Goal: Task Accomplishment & Management: Manage account settings

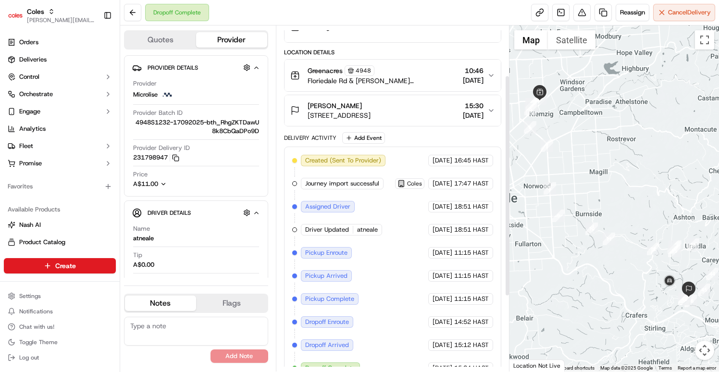
scroll to position [195, 0]
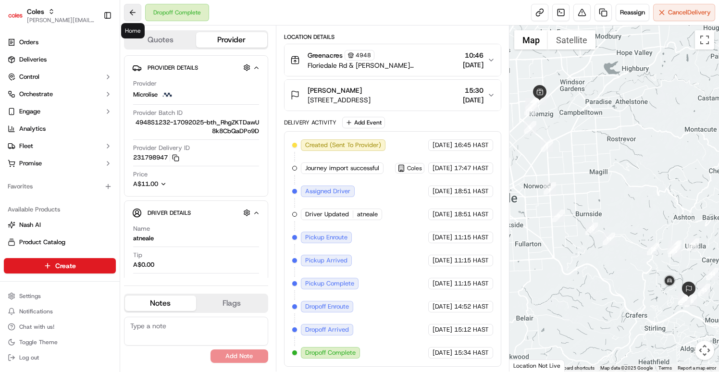
click at [129, 12] on button at bounding box center [132, 12] width 17 height 17
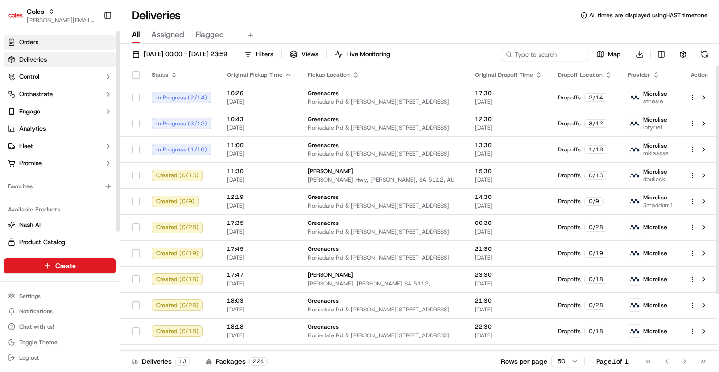
click at [44, 41] on link "Orders" at bounding box center [60, 42] width 112 height 15
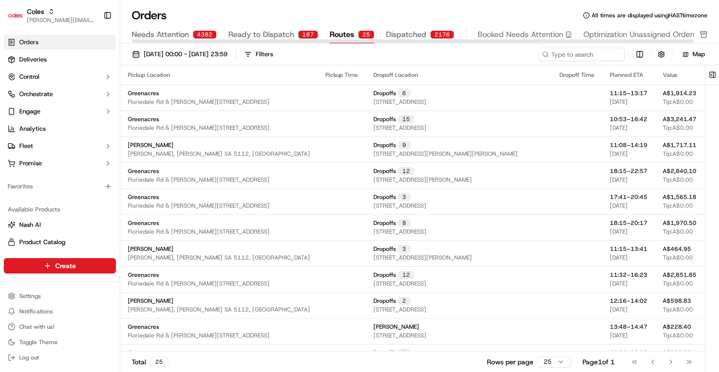
click at [342, 34] on span "Routes" at bounding box center [342, 35] width 24 height 12
click at [415, 31] on span "Dispatched" at bounding box center [406, 35] width 40 height 12
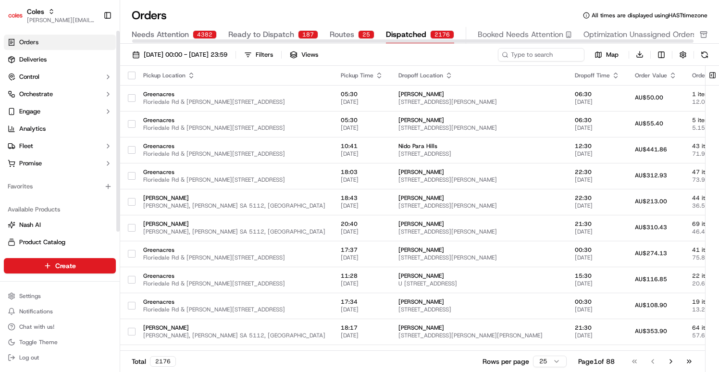
click at [61, 44] on link "Orders" at bounding box center [60, 42] width 112 height 15
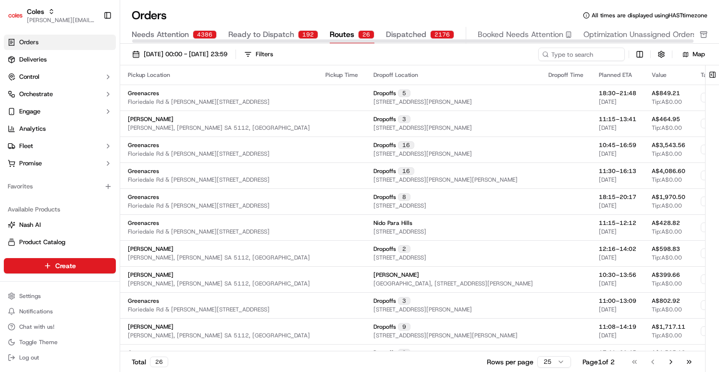
click at [347, 35] on span "Routes" at bounding box center [342, 35] width 24 height 12
drag, startPoint x: 491, startPoint y: 353, endPoint x: 341, endPoint y: 355, distance: 150.9
click at [341, 355] on div "Total 26 Rows per page 25 Page 1 of 2 Go to first page Go to previous page Go t…" at bounding box center [412, 362] width 585 height 22
click at [135, 78] on div "Pickup Location" at bounding box center [219, 75] width 182 height 8
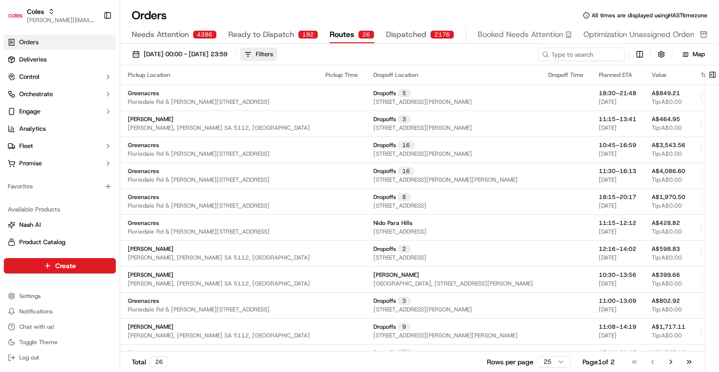
drag, startPoint x: 288, startPoint y: 56, endPoint x: 280, endPoint y: 59, distance: 8.7
click at [277, 55] on button "Filters" at bounding box center [258, 54] width 37 height 13
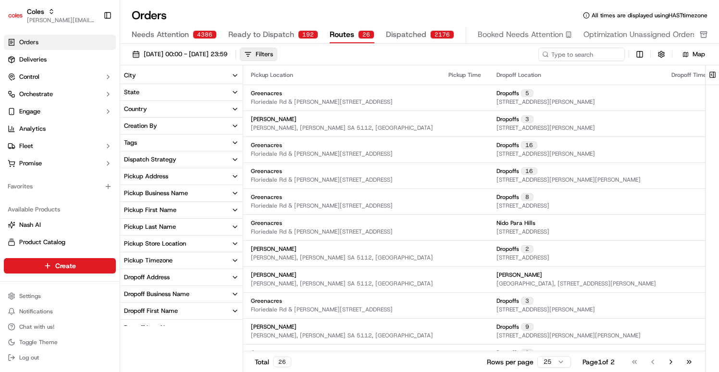
click at [178, 193] on div "Pickup Business Name" at bounding box center [156, 193] width 64 height 9
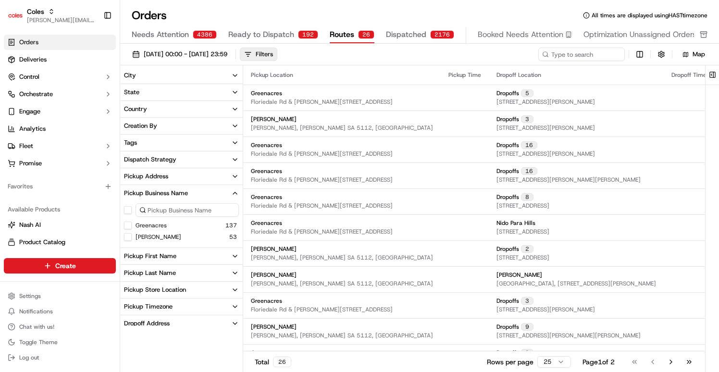
click at [126, 228] on button "Greenacres" at bounding box center [128, 225] width 8 height 8
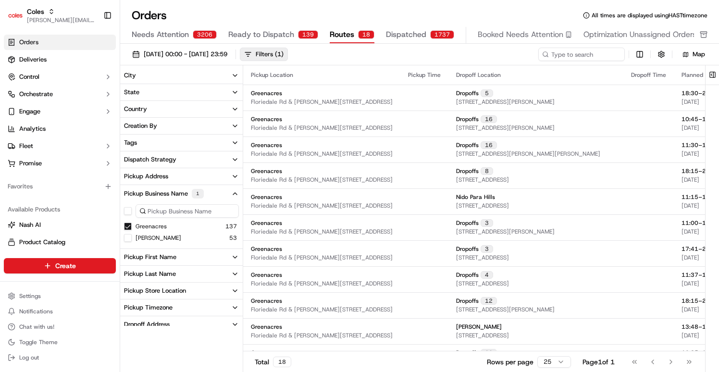
click at [347, 55] on div "01/09/2025 00:00 - 30/09/2025 23:59 Filters ( 1 )" at bounding box center [333, 54] width 410 height 13
click at [285, 54] on button "Filters ( 1 )" at bounding box center [264, 54] width 48 height 13
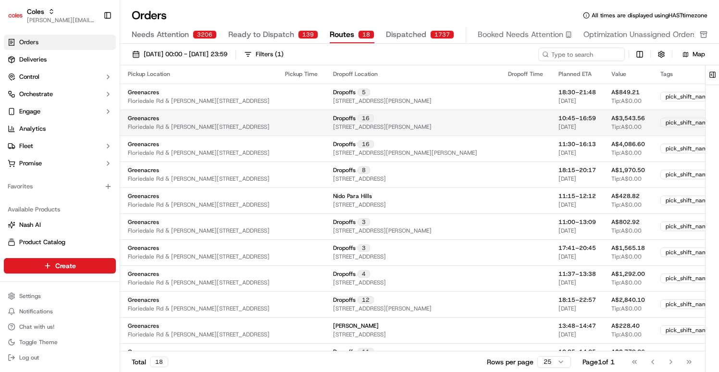
scroll to position [2, 0]
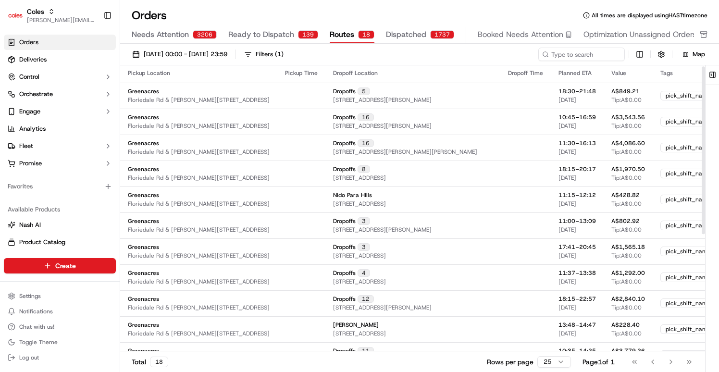
click at [572, 72] on div "Planned ETA" at bounding box center [576, 73] width 37 height 8
click at [579, 73] on div "Planned ETA" at bounding box center [576, 73] width 37 height 8
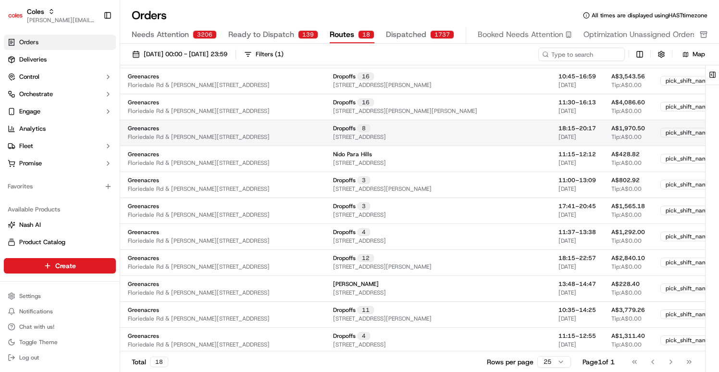
scroll to position [0, 0]
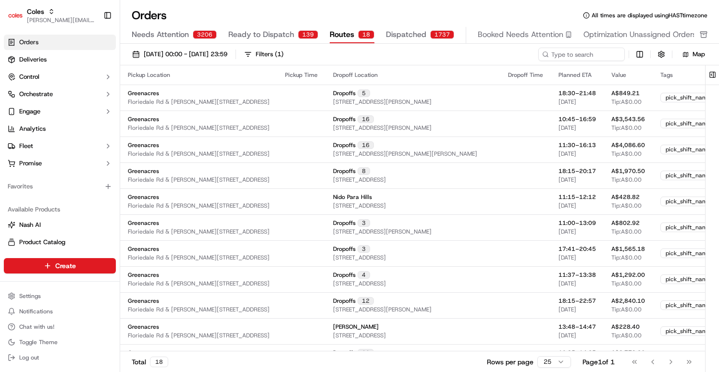
drag, startPoint x: 446, startPoint y: 69, endPoint x: 603, endPoint y: 82, distance: 157.6
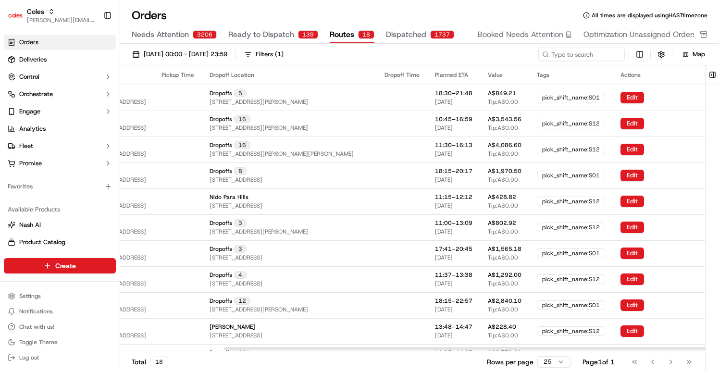
drag, startPoint x: 461, startPoint y: 257, endPoint x: 708, endPoint y: 281, distance: 249.0
click at [708, 282] on div "Pickup Location Pickup Time Dropoff Location Dropoff Time Planned ETA Value Tag…" at bounding box center [419, 219] width 598 height 308
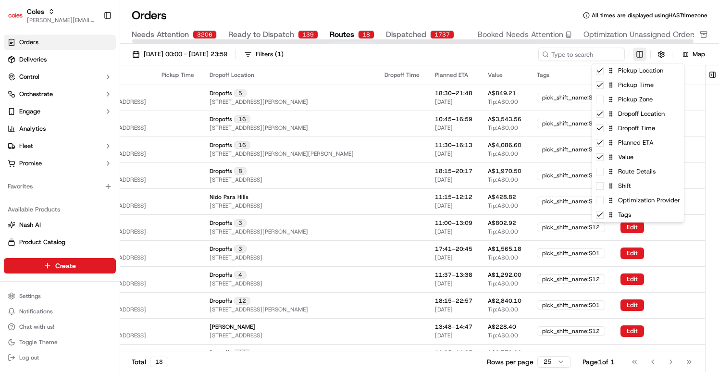
click at [639, 52] on html "Coles barry@usenash.com Toggle Sidebar Orders Deliveries Control Orchestrate En…" at bounding box center [359, 186] width 719 height 372
click at [532, 18] on html "Coles barry@usenash.com Toggle Sidebar Orders Deliveries Control Orchestrate En…" at bounding box center [359, 186] width 719 height 372
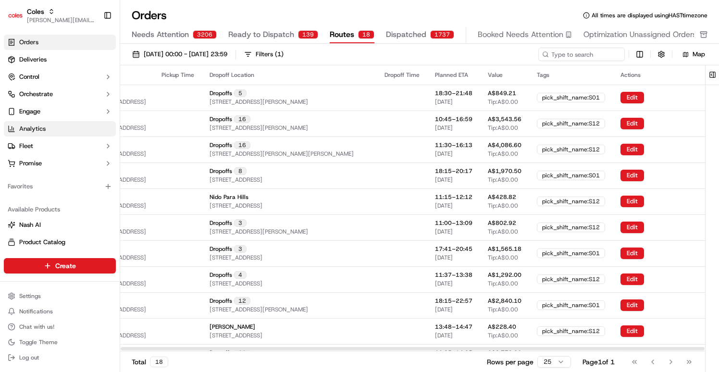
scroll to position [0, 0]
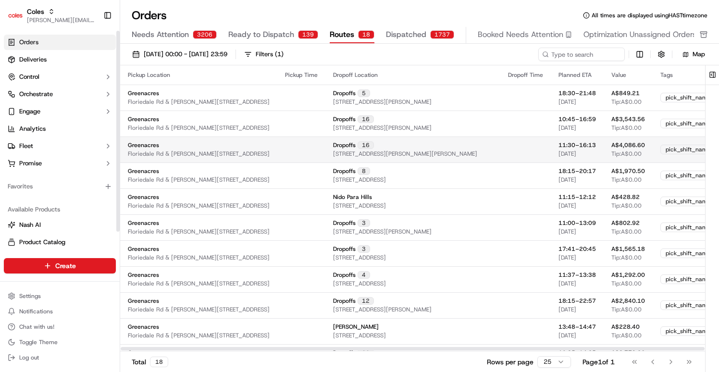
drag, startPoint x: 465, startPoint y: 152, endPoint x: 186, endPoint y: 149, distance: 279.1
click at [185, 149] on tr "Greenacres Floriedale Rd & Muller Rd, Greenacres SA 5086, Australia Dropoffs 16…" at bounding box center [474, 149] width 708 height 26
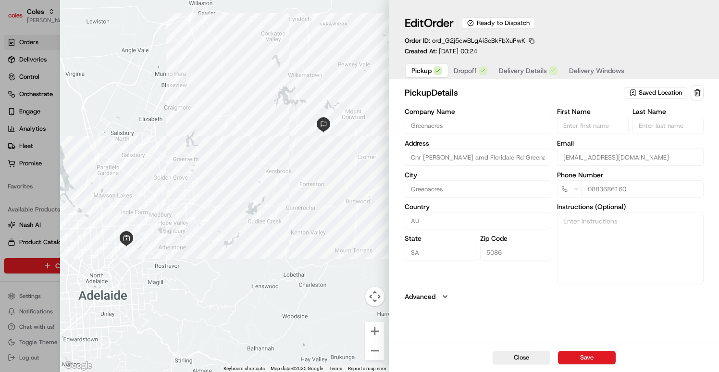
click at [38, 200] on div at bounding box center [359, 186] width 719 height 372
type input "+1"
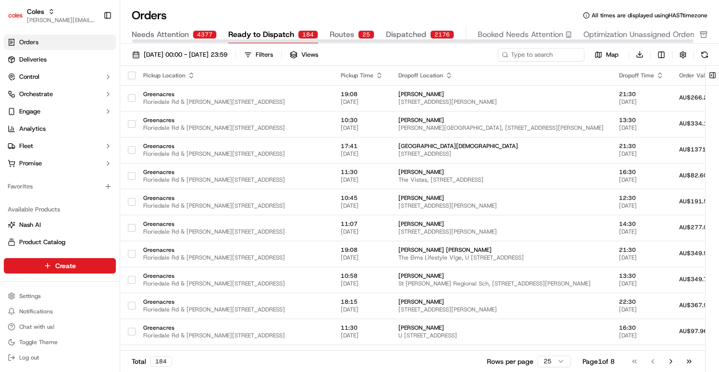
click at [430, 34] on div "2176" at bounding box center [442, 34] width 24 height 9
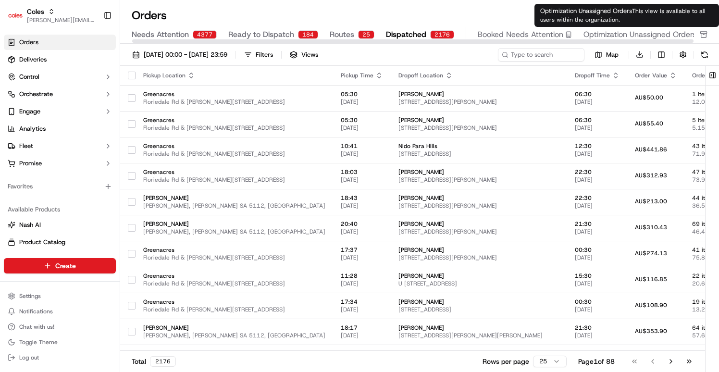
click at [606, 33] on span "Optimization Unassigned Orders" at bounding box center [639, 35] width 113 height 12
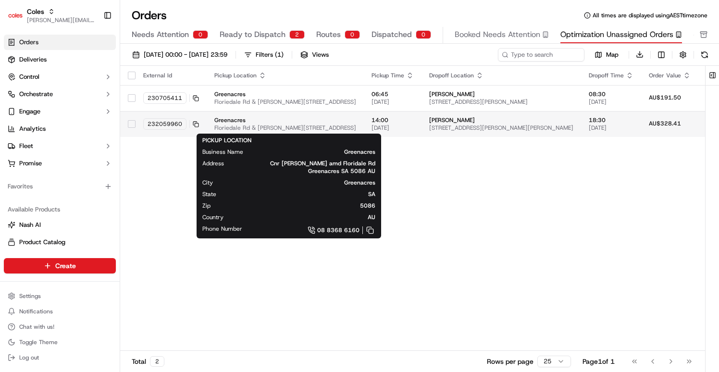
click at [347, 128] on span "Floriedale Rd & [PERSON_NAME][STREET_ADDRESS]" at bounding box center [285, 128] width 142 height 8
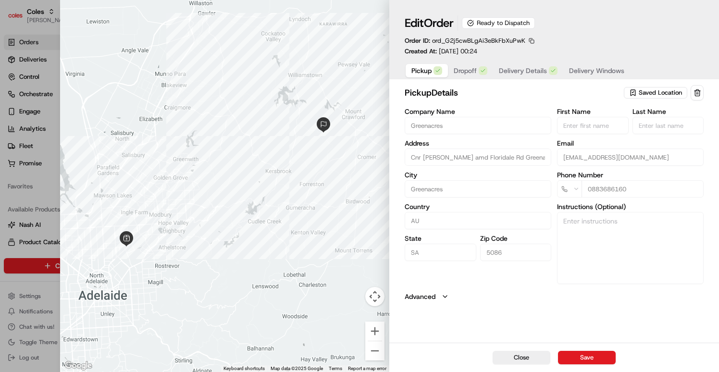
click at [534, 41] on button "button" at bounding box center [531, 41] width 9 height 9
click at [525, 55] on button "Copy ID" at bounding box center [531, 55] width 87 height 12
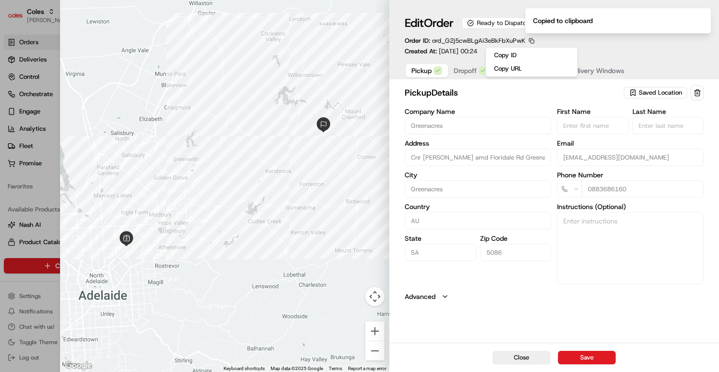
click at [467, 72] on span "Dropoff" at bounding box center [464, 71] width 23 height 10
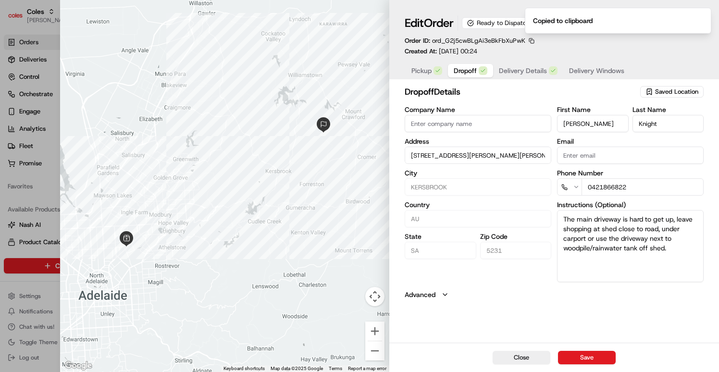
click at [521, 70] on span "Delivery Details" at bounding box center [523, 71] width 48 height 10
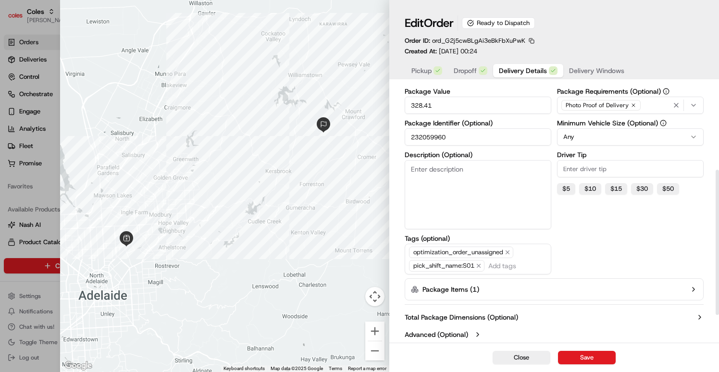
scroll to position [204, 0]
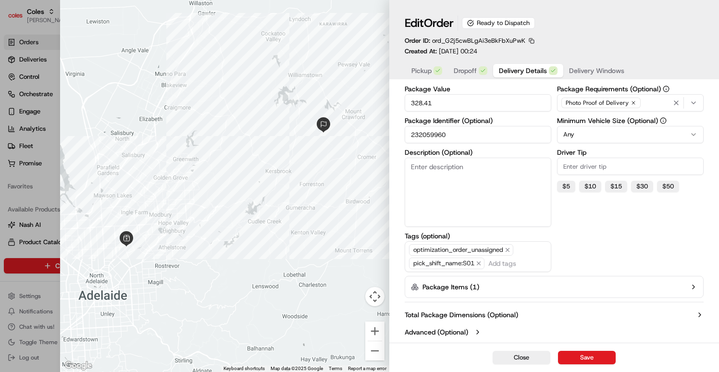
click at [520, 296] on button "Package Items ( 1 )" at bounding box center [553, 287] width 299 height 22
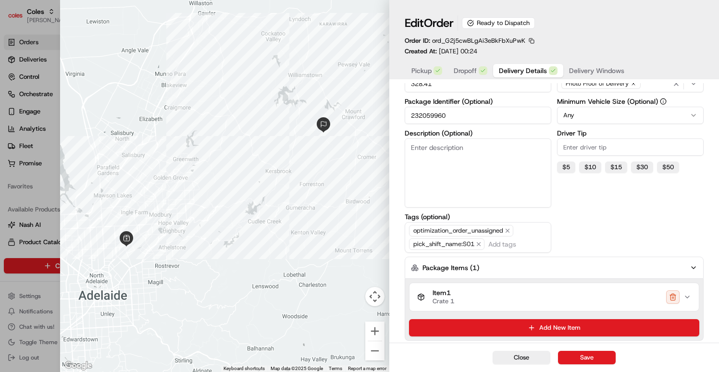
scroll to position [266, 0]
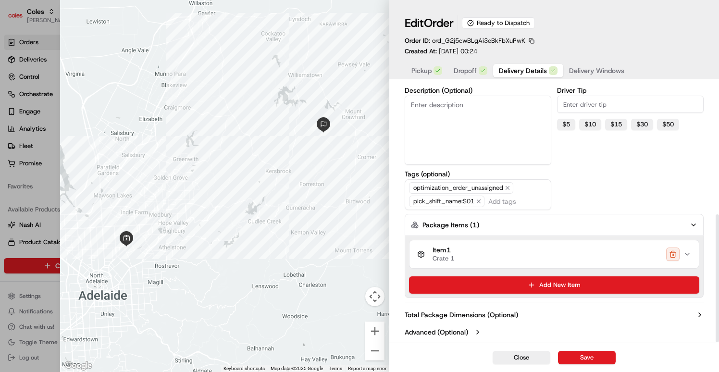
click at [524, 306] on div "Total Package Dimensions (Optional) Advanced (Optional)" at bounding box center [553, 323] width 299 height 35
click at [522, 314] on button "Total Package Dimensions (Optional)" at bounding box center [553, 315] width 299 height 10
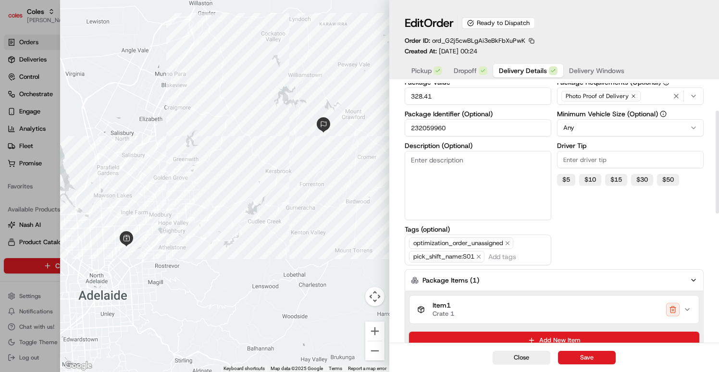
scroll to position [51, 0]
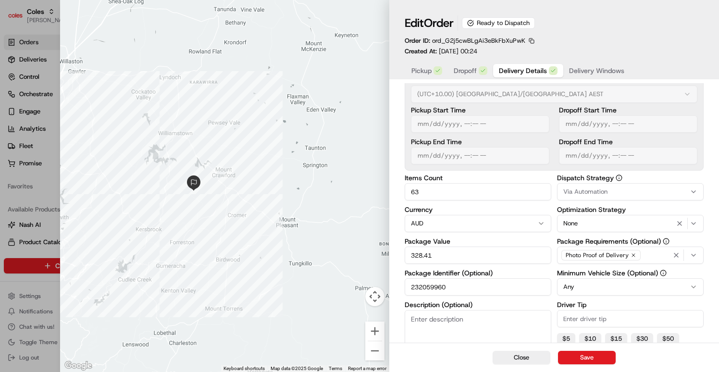
type input "1"
click at [45, 192] on div at bounding box center [359, 186] width 719 height 372
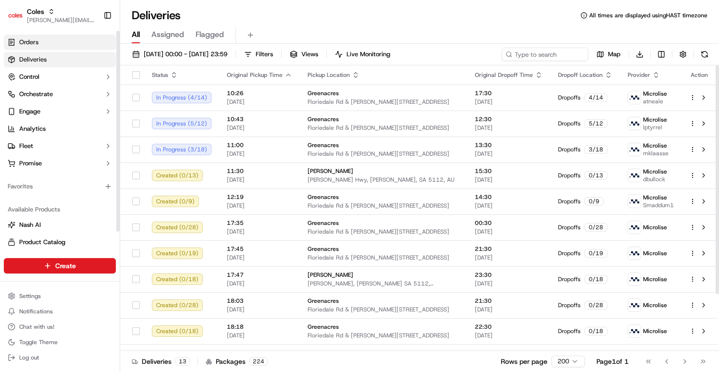
click at [82, 47] on link "Orders" at bounding box center [60, 42] width 112 height 15
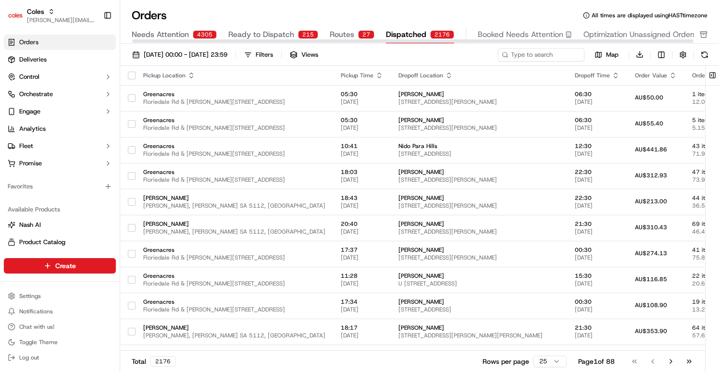
click at [403, 33] on span "Dispatched" at bounding box center [406, 35] width 40 height 12
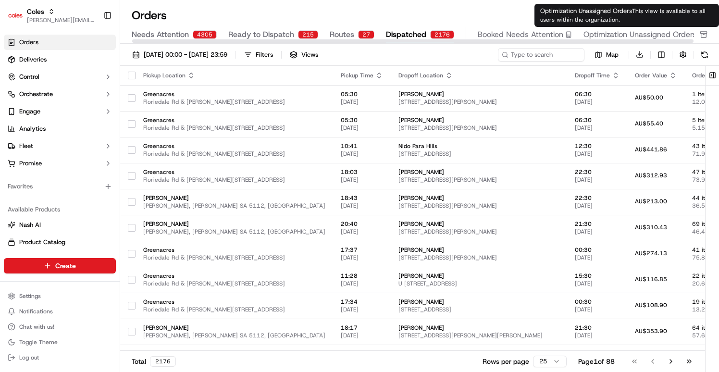
click at [606, 35] on span "Optimization Unassigned Orders" at bounding box center [639, 35] width 113 height 12
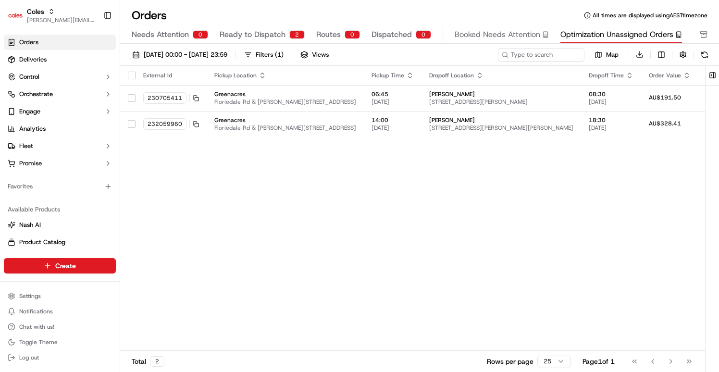
click at [348, 210] on div "External Id Pickup Location Pickup Time Dropoff Location Dropoff Time Order Val…" at bounding box center [524, 208] width 808 height 285
click at [389, 122] on span "14:00" at bounding box center [392, 120] width 42 height 8
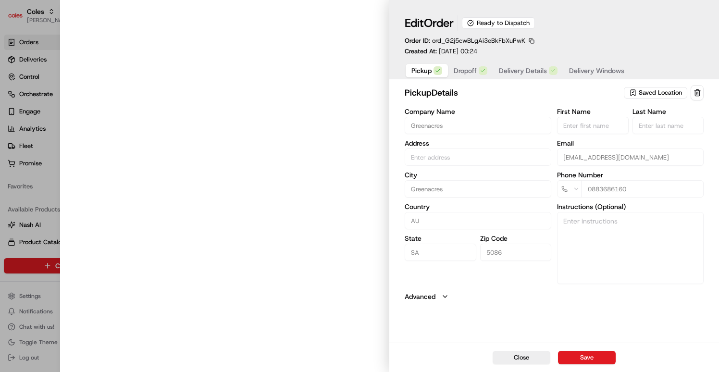
type input "Cnr [PERSON_NAME] amd Floridale Rd Greenacres SA 5086 AU"
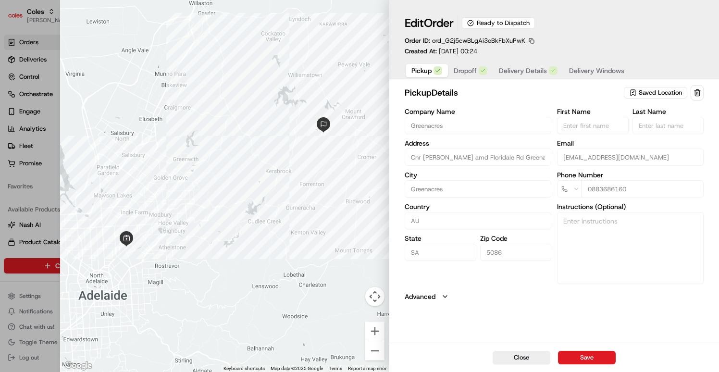
click at [533, 38] on button "button" at bounding box center [531, 41] width 9 height 9
click at [40, 194] on div at bounding box center [359, 186] width 719 height 372
type input "+1"
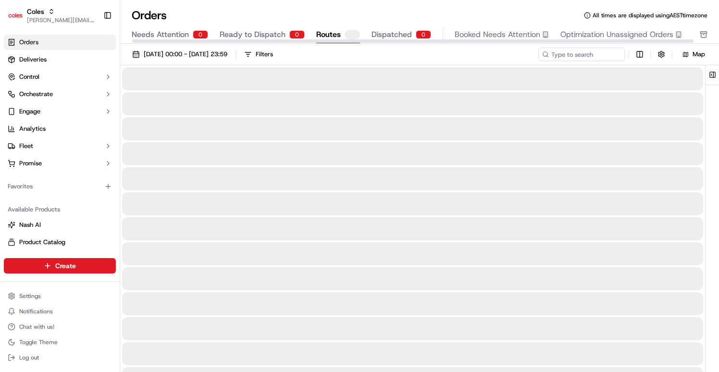
click at [322, 35] on span "Routes" at bounding box center [328, 35] width 24 height 12
click at [423, 34] on button "Dispatched 2176" at bounding box center [420, 35] width 68 height 16
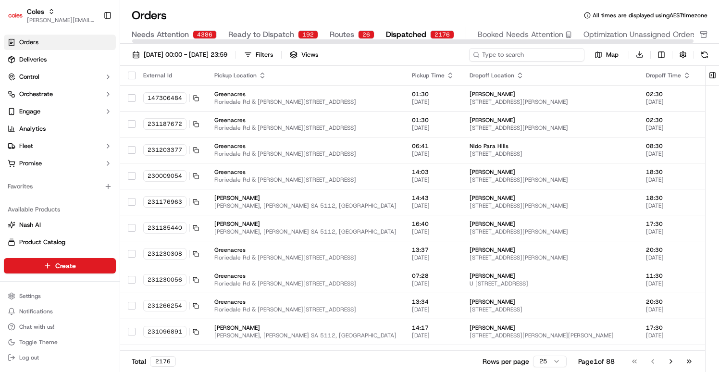
click at [544, 56] on input at bounding box center [526, 54] width 115 height 13
paste input "1 October"
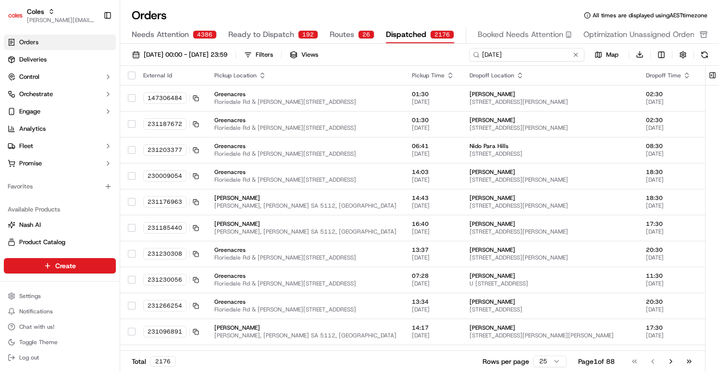
type input "1 October"
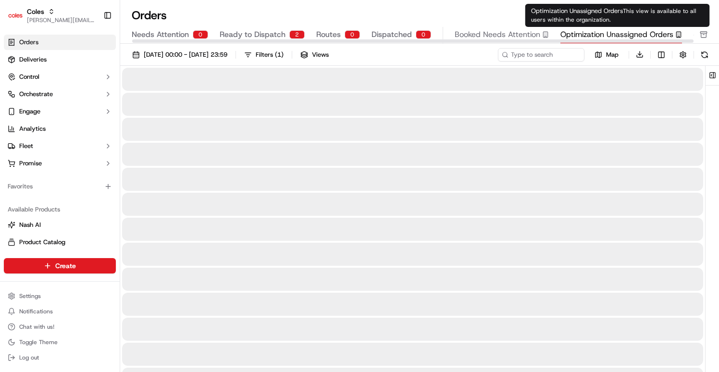
click at [632, 36] on span "Optimization Unassigned Orders" at bounding box center [616, 35] width 113 height 12
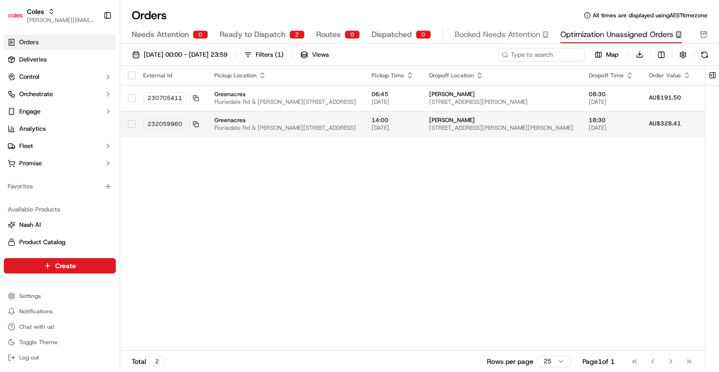
click at [392, 131] on span "[DATE]" at bounding box center [392, 128] width 42 height 8
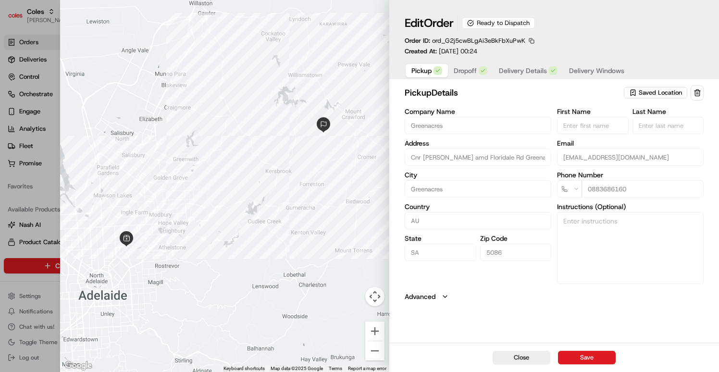
click at [533, 40] on button "button" at bounding box center [531, 41] width 9 height 9
click at [525, 56] on button "Copy ID" at bounding box center [531, 55] width 87 height 12
click at [458, 85] on div "pickup Details Saved Location" at bounding box center [553, 92] width 299 height 15
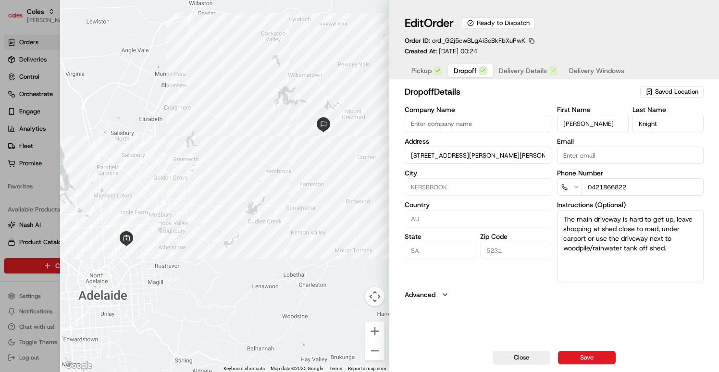
click at [468, 76] on button "Dropoff" at bounding box center [470, 70] width 45 height 13
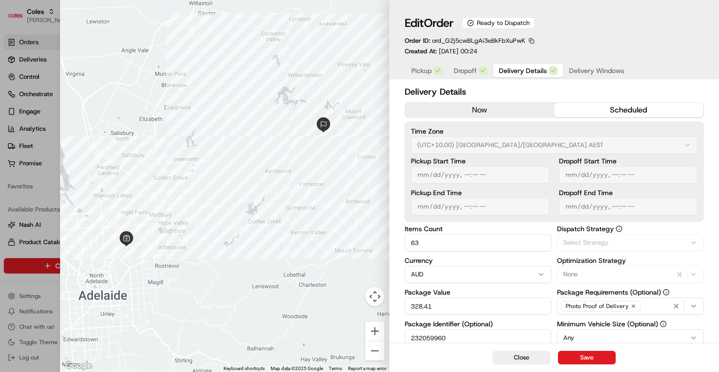
click at [522, 75] on span "Delivery Details" at bounding box center [523, 71] width 48 height 10
click at [585, 71] on span "Delivery Windows" at bounding box center [596, 71] width 55 height 10
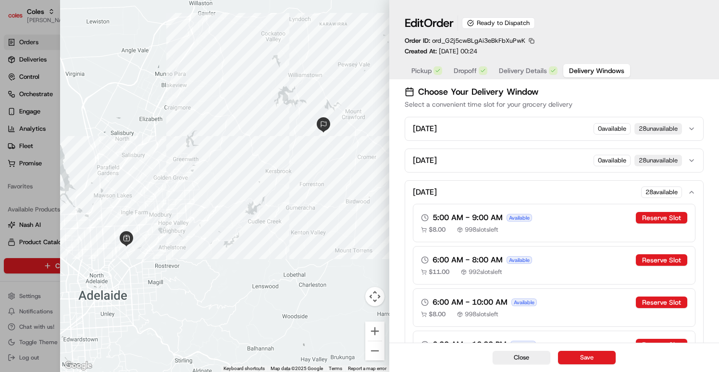
click at [533, 42] on button "button" at bounding box center [531, 41] width 9 height 9
click at [514, 52] on button "Copy ID" at bounding box center [531, 55] width 87 height 12
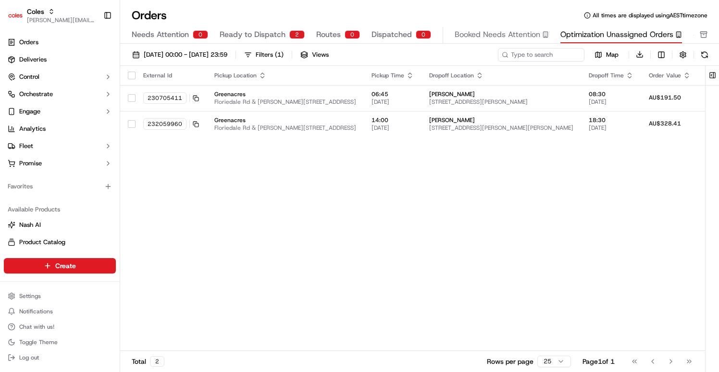
click at [500, 194] on div "External Id Pickup Location Pickup Time Dropoff Location Dropoff Time Order Val…" at bounding box center [524, 208] width 808 height 285
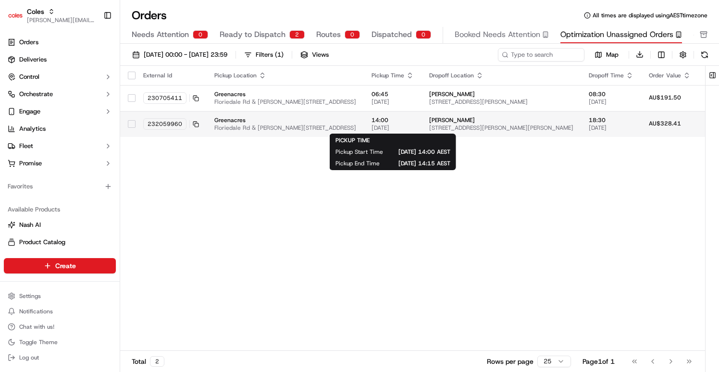
click at [414, 127] on span "[DATE]" at bounding box center [392, 128] width 42 height 8
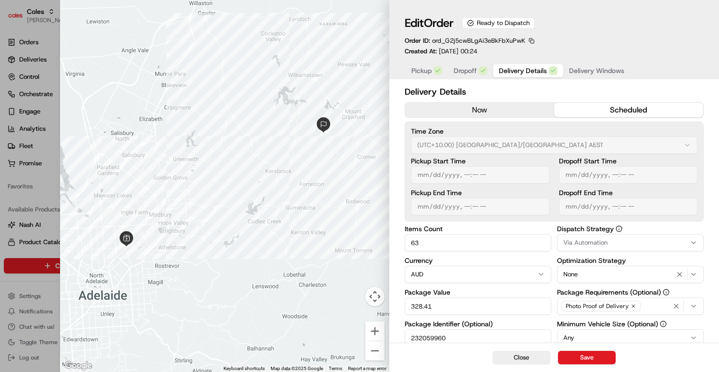
type input "1"
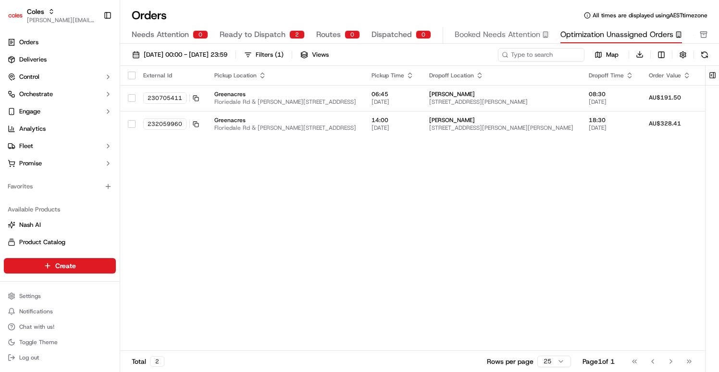
click at [308, 206] on div "External Id Pickup Location Pickup Time Dropoff Location Dropoff Time Order Val…" at bounding box center [524, 208] width 808 height 285
drag, startPoint x: 420, startPoint y: 7, endPoint x: 414, endPoint y: 8, distance: 6.3
click at [414, 8] on div "Orders All times are displayed using AEST timezone Needs Attention 0 Ready to D…" at bounding box center [419, 186] width 598 height 372
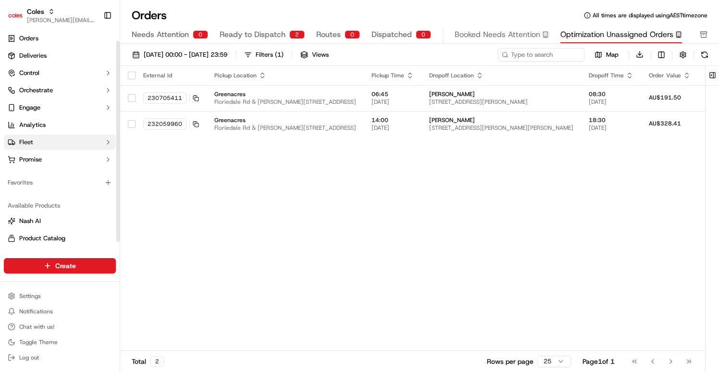
scroll to position [21, 0]
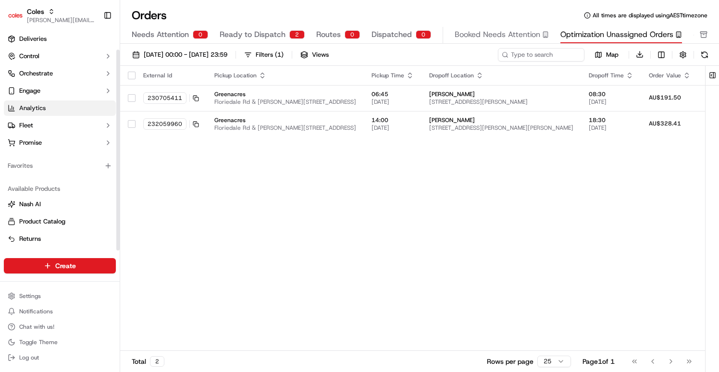
click at [45, 112] on link "Analytics" at bounding box center [60, 107] width 112 height 15
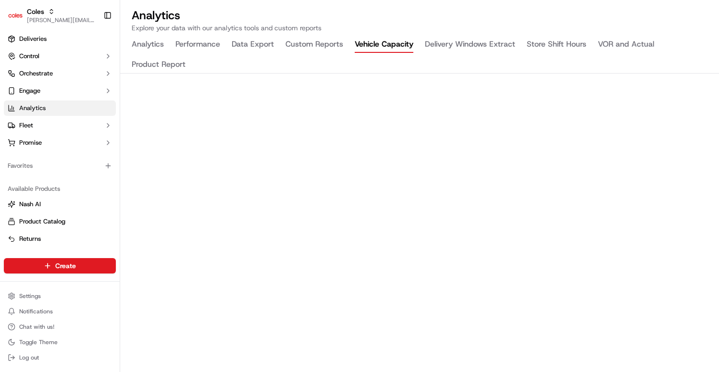
click at [378, 46] on button "Vehicle Capacity" at bounding box center [383, 45] width 59 height 16
click at [479, 45] on button "Delivery Windows Extract" at bounding box center [470, 45] width 90 height 16
click at [368, 61] on div "Analytics Performance Data Export Custom Reports Vehicle Capacity Delivery Wind…" at bounding box center [419, 55] width 598 height 37
click at [611, 47] on button "VOR and Actual" at bounding box center [626, 45] width 56 height 16
click at [419, 35] on div "Analytics Explore your data with our analytics tools and custom reports Analyti…" at bounding box center [419, 196] width 598 height 392
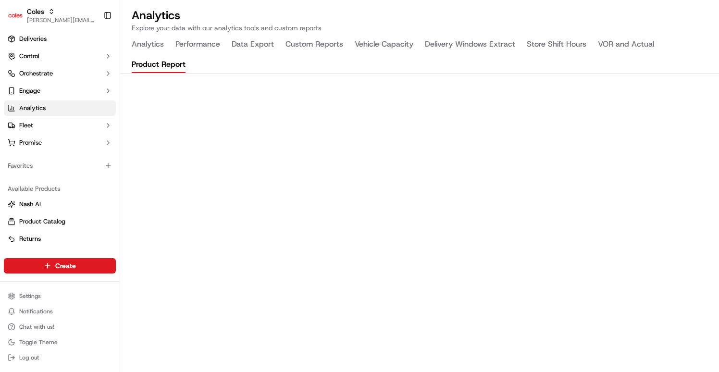
click at [167, 66] on button "Product Report" at bounding box center [159, 65] width 54 height 16
click at [377, 45] on button "Vehicle Capacity" at bounding box center [383, 45] width 59 height 16
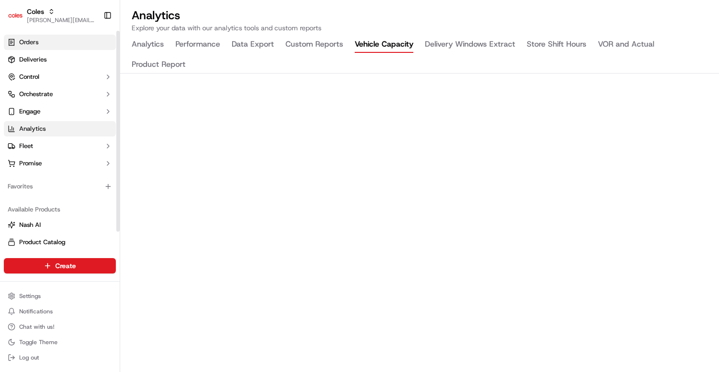
click at [61, 47] on link "Orders" at bounding box center [60, 42] width 112 height 15
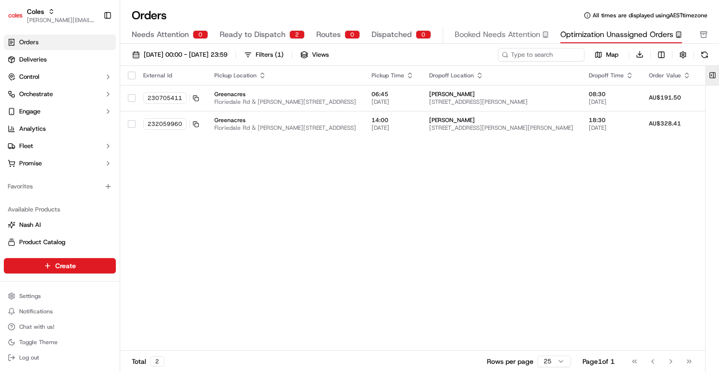
click at [716, 75] on button at bounding box center [712, 75] width 16 height 19
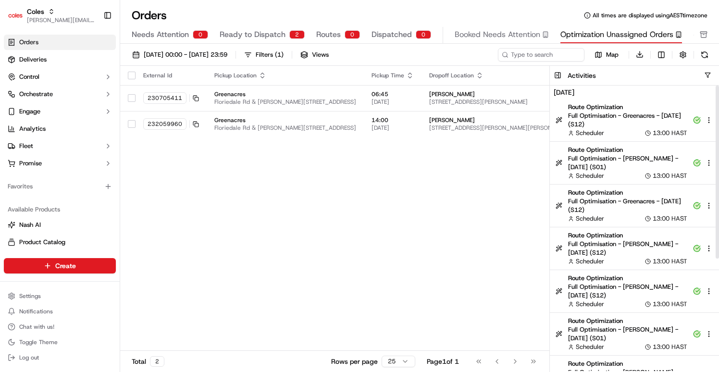
click at [714, 61] on div "[DATE] 00:00 - [DATE] 23:59 Filters ( 1 ) Views Map Download" at bounding box center [419, 57] width 598 height 18
click at [707, 53] on button at bounding box center [703, 54] width 13 height 13
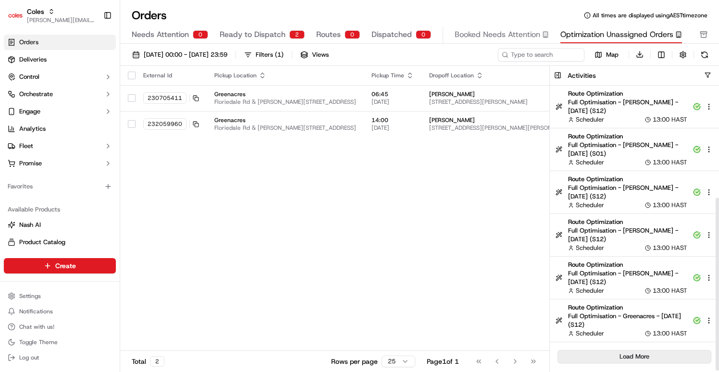
click at [641, 353] on button "Load More" at bounding box center [634, 356] width 154 height 13
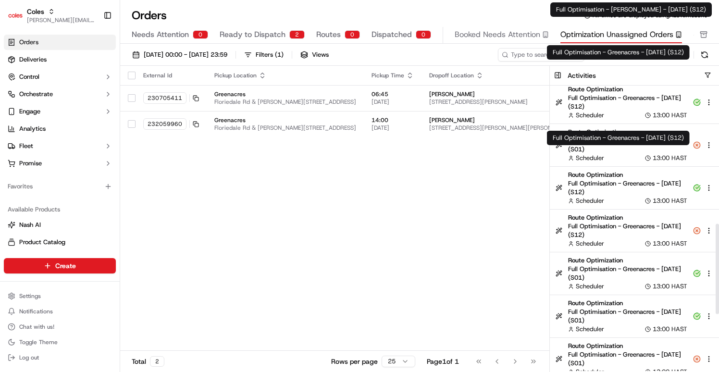
scroll to position [453, 0]
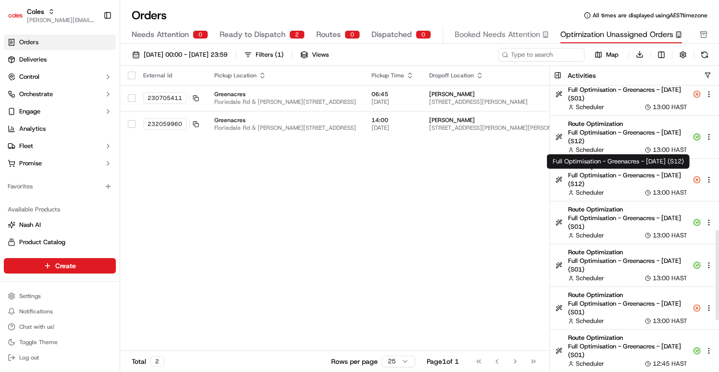
click at [630, 178] on span "Full Optimisation - Greenacres - [DATE] (S12)" at bounding box center [627, 179] width 119 height 17
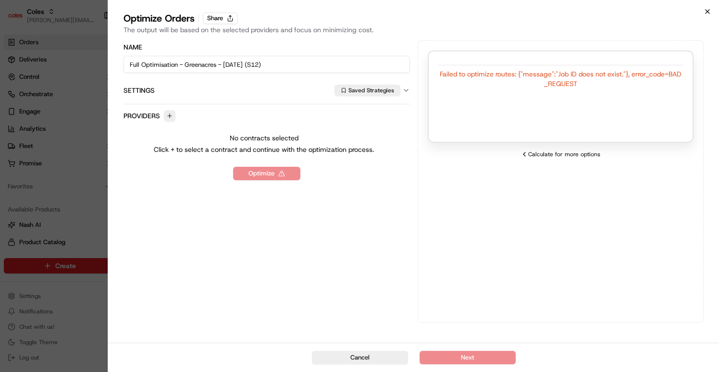
click at [707, 14] on icon "button" at bounding box center [707, 12] width 8 height 8
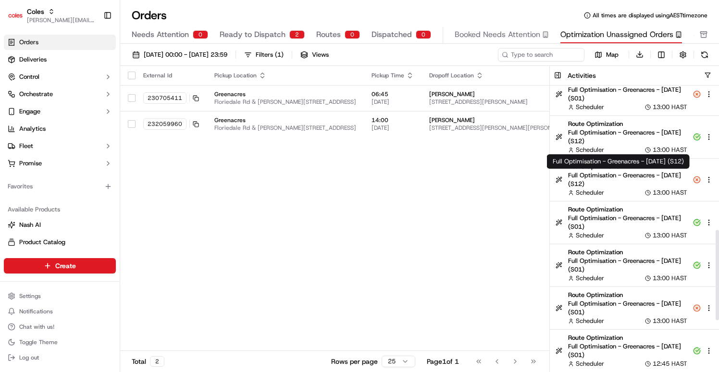
click at [649, 185] on span "Full Optimisation - Greenacres - [DATE] (S12)" at bounding box center [627, 179] width 119 height 17
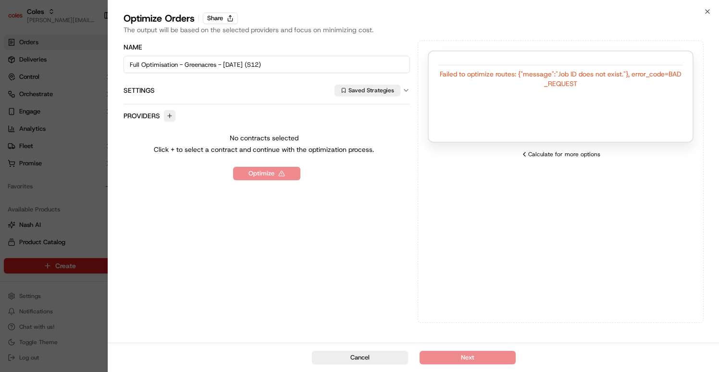
click at [701, 12] on div "Optimize Orders Share" at bounding box center [413, 18] width 580 height 13
click at [707, 11] on icon "button" at bounding box center [707, 12] width 8 height 8
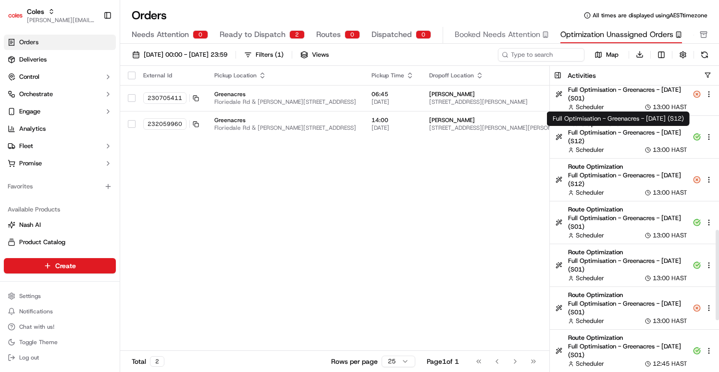
scroll to position [364, 0]
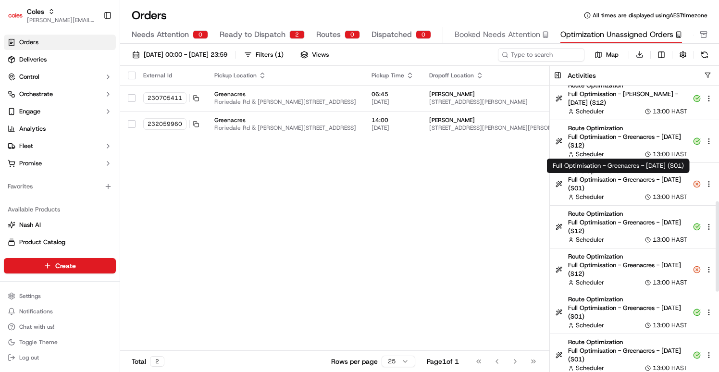
click at [635, 183] on span "Full Optimisation - Greenacres - [DATE] (S01)" at bounding box center [627, 183] width 119 height 17
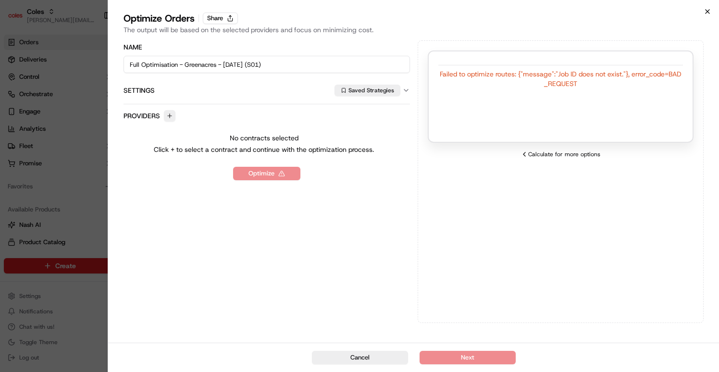
click at [710, 13] on icon "button" at bounding box center [707, 12] width 8 height 8
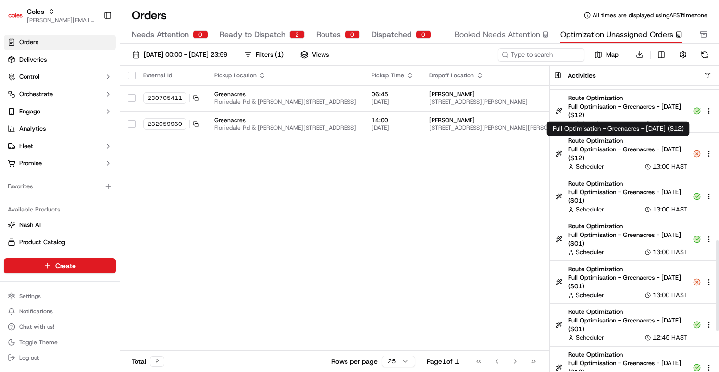
scroll to position [487, 0]
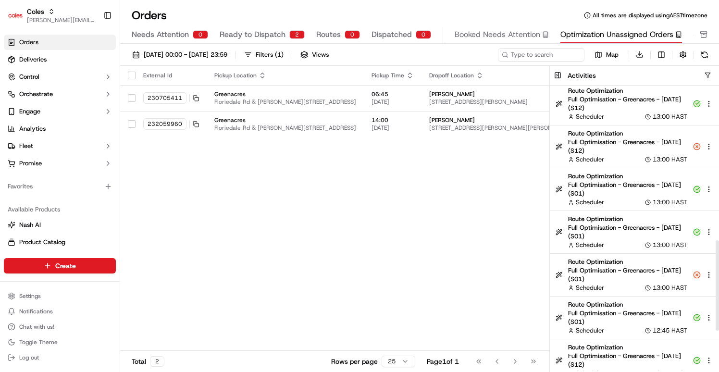
click at [639, 266] on body "Coles [EMAIL_ADDRESS][DOMAIN_NAME] Toggle Sidebar Orders Deliveries Control Orc…" at bounding box center [359, 186] width 719 height 372
click at [639, 267] on span "Full Optimisation - Greenacres - [DATE] (S01)" at bounding box center [627, 274] width 119 height 17
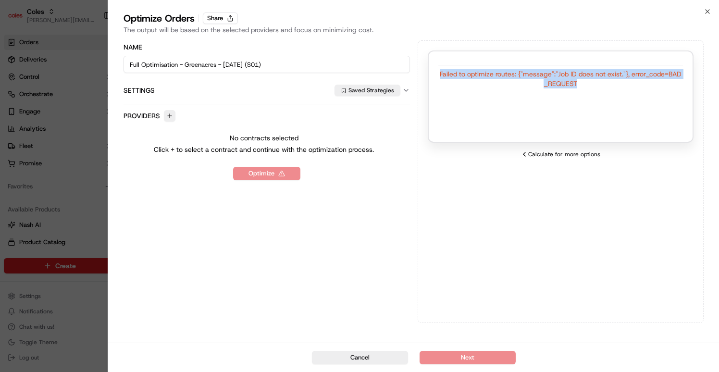
drag, startPoint x: 624, startPoint y: 85, endPoint x: 464, endPoint y: 62, distance: 161.6
click at [464, 62] on div "Failed to optimize routes: {"message":"Job ID does not exist."}, error_code=BAD…" at bounding box center [560, 74] width 244 height 27
click at [615, 85] on div "Failed to optimize routes: {"message":"Job ID does not exist."}, error_code=BAD…" at bounding box center [560, 78] width 244 height 19
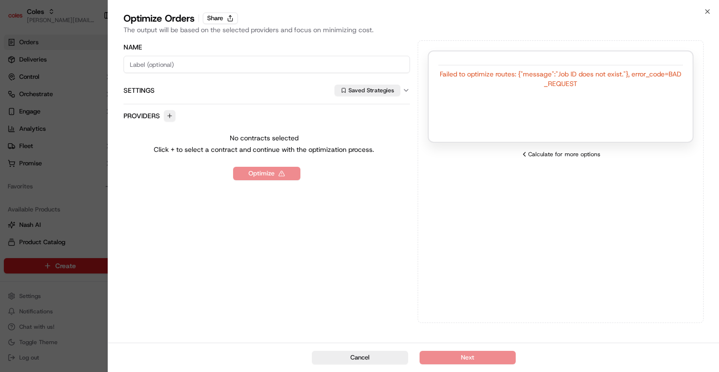
click at [615, 85] on div "Failed to optimize routes: {"message":"Job ID does not exist."}, error_code=BAD…" at bounding box center [560, 78] width 244 height 19
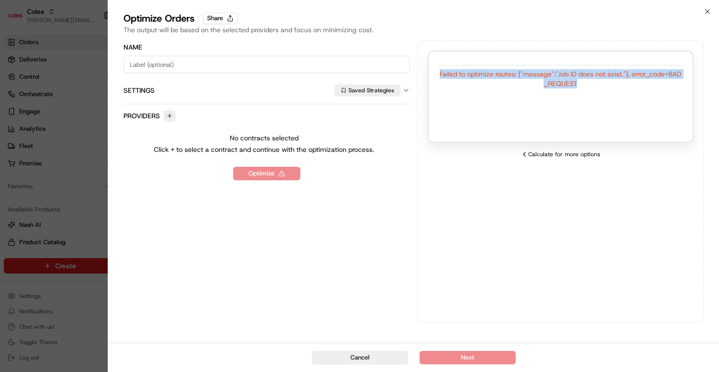
click at [615, 85] on div "Failed to optimize routes: {"message":"Job ID does not exist."}, error_code=BAD…" at bounding box center [560, 78] width 244 height 19
click at [615, 84] on div "Failed to optimize routes: {"message":"Job ID does not exist."}, error_code=BAD…" at bounding box center [560, 78] width 244 height 19
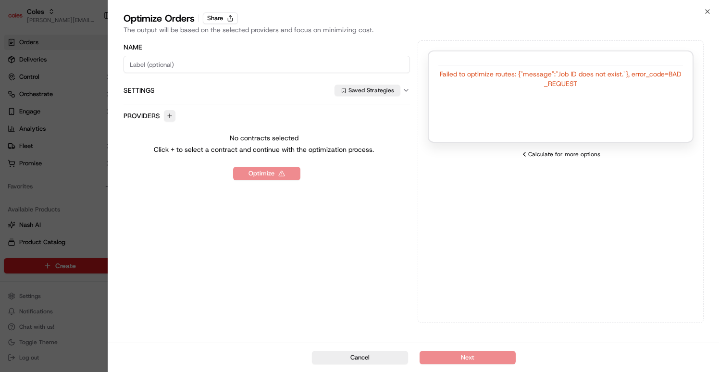
click at [615, 84] on div "Failed to optimize routes: {"message":"Job ID does not exist."}, error_code=BAD…" at bounding box center [560, 78] width 244 height 19
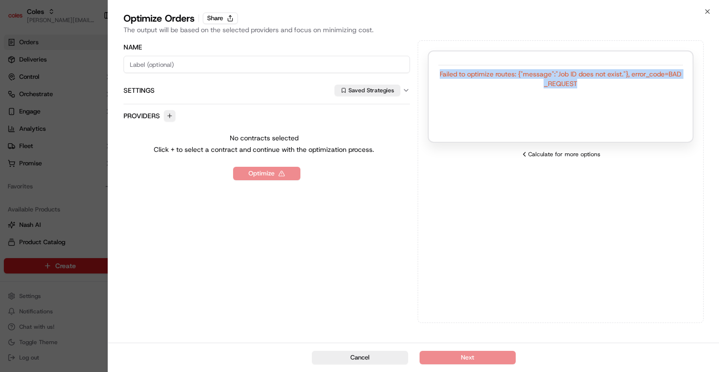
click at [615, 84] on div "Failed to optimize routes: {"message":"Job ID does not exist."}, error_code=BAD…" at bounding box center [560, 78] width 244 height 19
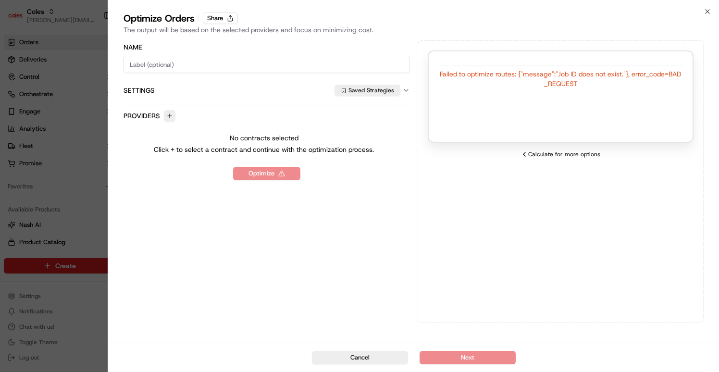
click at [695, 32] on div "The output will be based on the selected providers and focus on minimizing cost." at bounding box center [413, 30] width 580 height 10
click at [709, 11] on icon "button" at bounding box center [707, 12] width 8 height 8
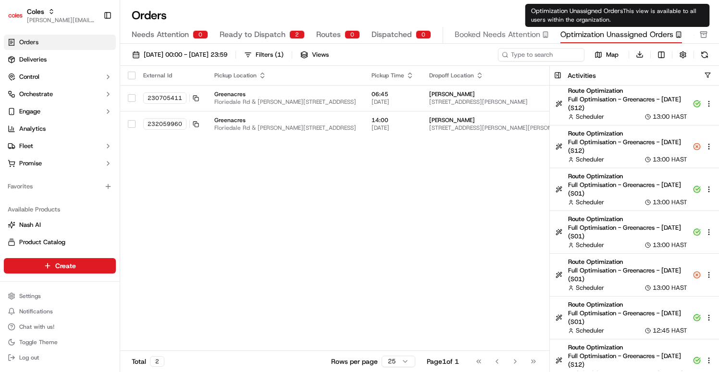
click at [580, 37] on span "Optimization Unassigned Orders" at bounding box center [616, 35] width 113 height 12
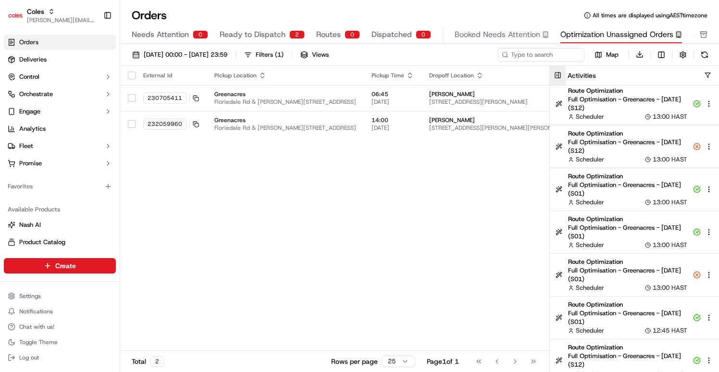
click at [562, 75] on button at bounding box center [558, 75] width 16 height 19
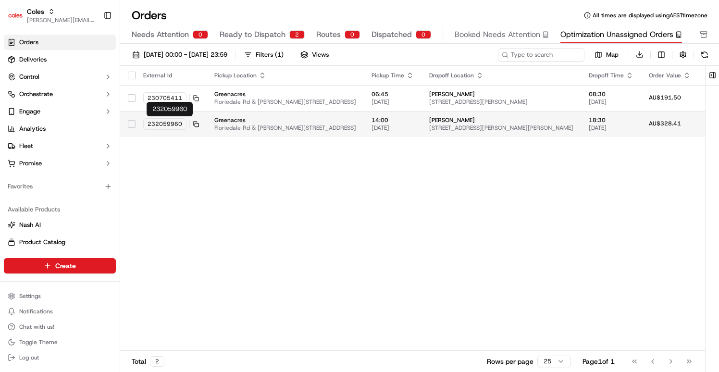
click at [194, 124] on icon at bounding box center [196, 124] width 6 height 6
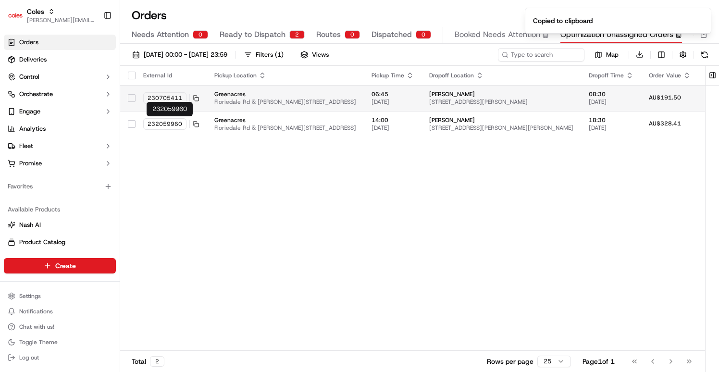
click at [409, 104] on span "[DATE]" at bounding box center [392, 102] width 42 height 8
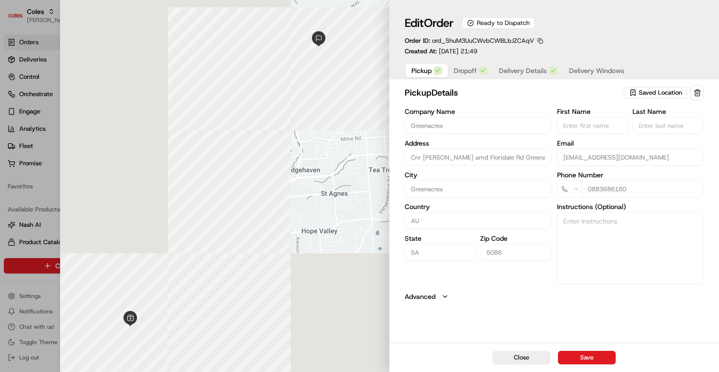
click at [528, 76] on button "Delivery Details" at bounding box center [528, 70] width 70 height 13
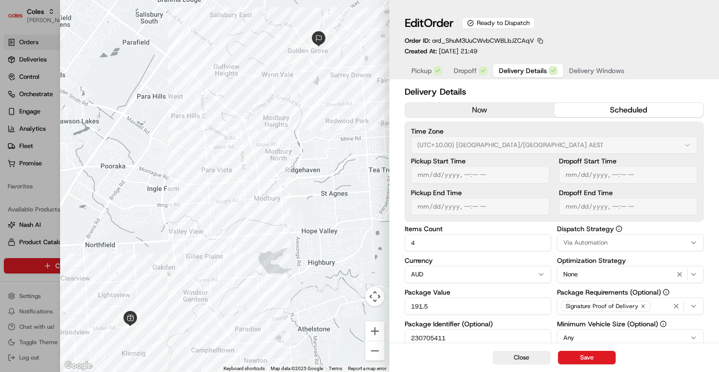
click at [586, 73] on span "Delivery Windows" at bounding box center [596, 71] width 55 height 10
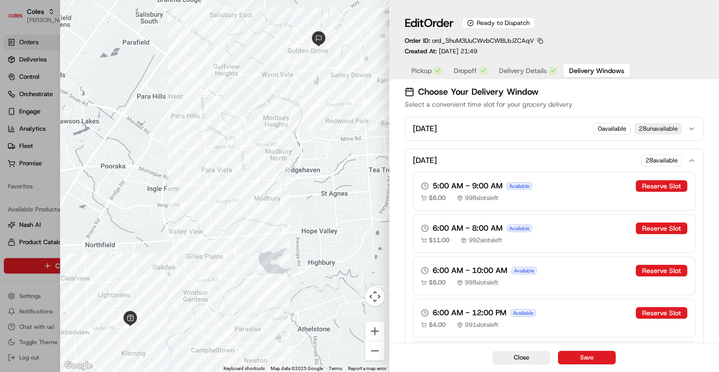
click at [564, 136] on button "[DATE] 0 available 28 unavailable" at bounding box center [554, 128] width 298 height 23
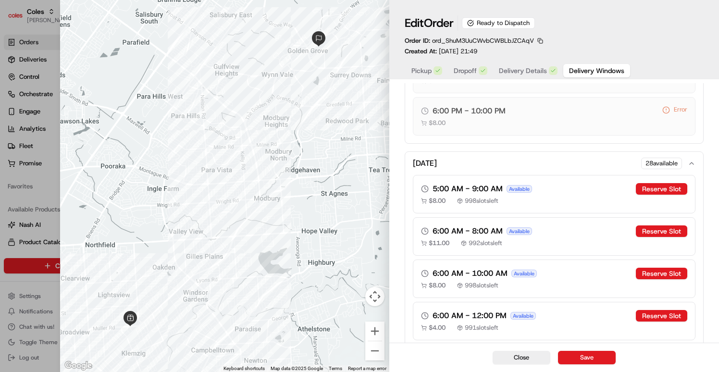
scroll to position [0, 0]
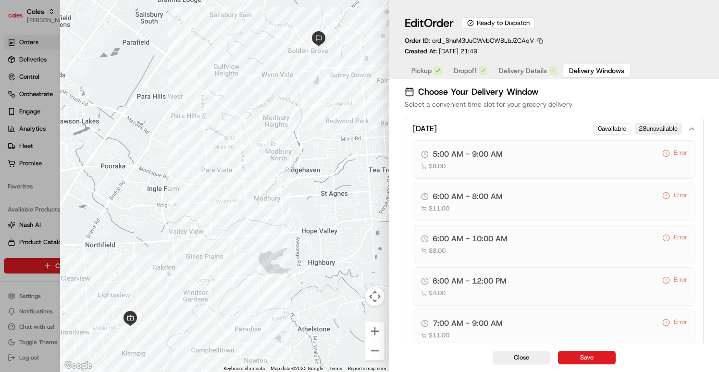
click at [532, 73] on span "Delivery Details" at bounding box center [523, 71] width 48 height 10
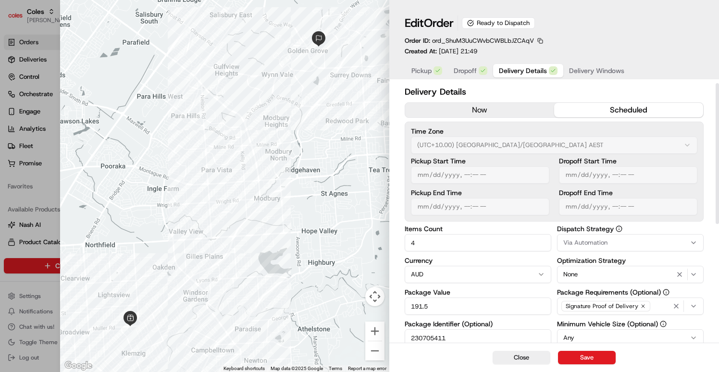
click at [583, 64] on button "Delivery Windows" at bounding box center [596, 70] width 67 height 13
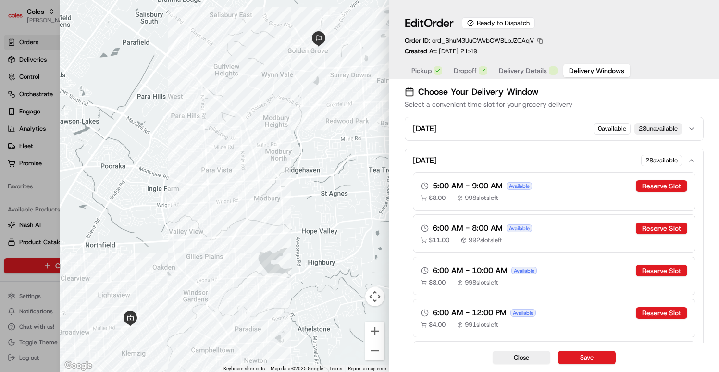
click at [558, 133] on div "[DATE] 0 available 28 unavailable" at bounding box center [550, 129] width 275 height 12
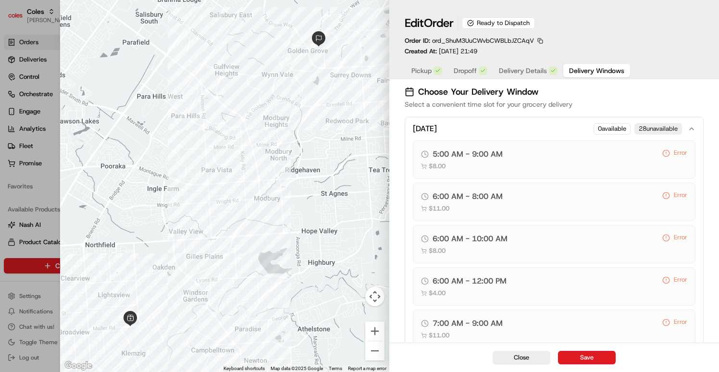
click at [692, 128] on icon "button" at bounding box center [691, 129] width 8 height 8
